Goal: Complete application form: Complete application form

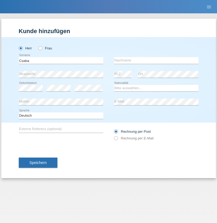
type input "Csaba"
click at [156, 60] on input "text" at bounding box center [156, 60] width 84 height 7
type input "Boros"
select select "CH"
radio input "true"
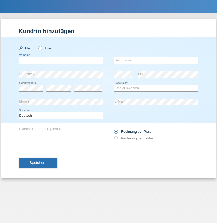
click at [61, 60] on input "text" at bounding box center [61, 60] width 84 height 7
type input "Kevin"
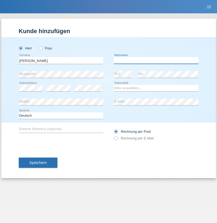
click at [156, 60] on input "text" at bounding box center [156, 60] width 84 height 7
type input "Diovisalvi"
select select "CH"
radio input "true"
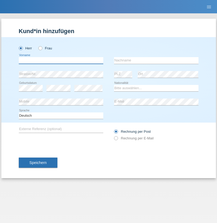
click at [61, 60] on input "text" at bounding box center [61, 60] width 84 height 7
type input "[PERSON_NAME]"
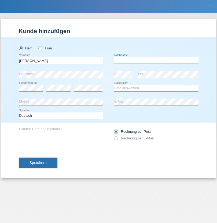
click at [156, 60] on input "text" at bounding box center [156, 60] width 84 height 7
type input "[PERSON_NAME]"
select select "CH"
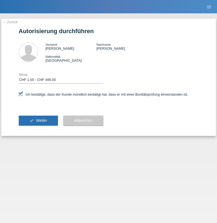
select select "1"
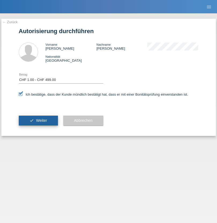
click at [38, 121] on span "Weiter" at bounding box center [41, 121] width 11 height 4
